Goal: Check status: Check status

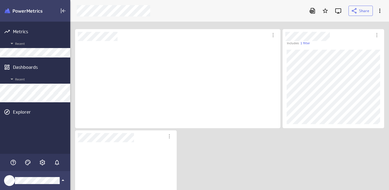
scroll to position [79, 94]
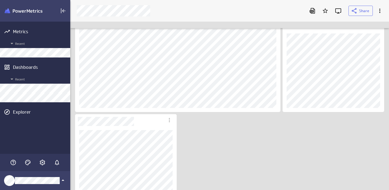
scroll to position [40, 0]
